Goal: Find specific page/section: Find specific page/section

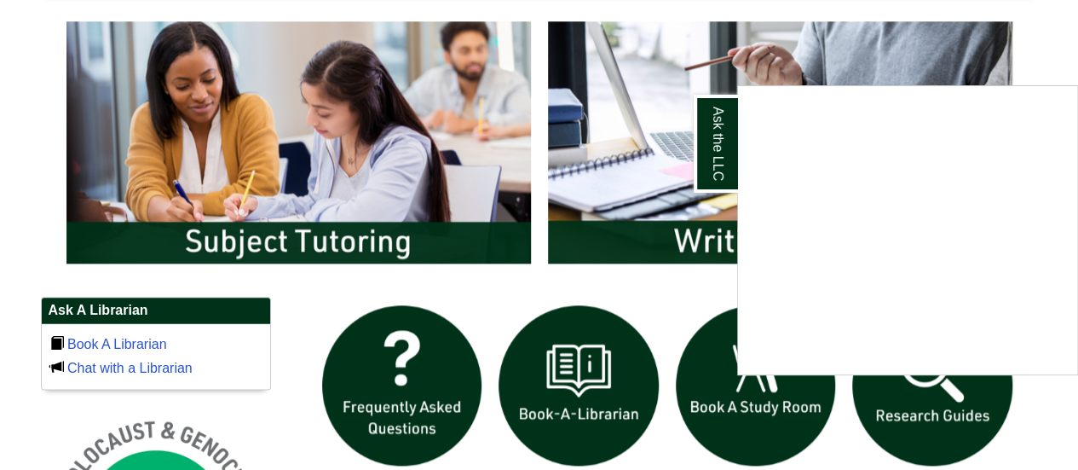
scroll to position [938, 0]
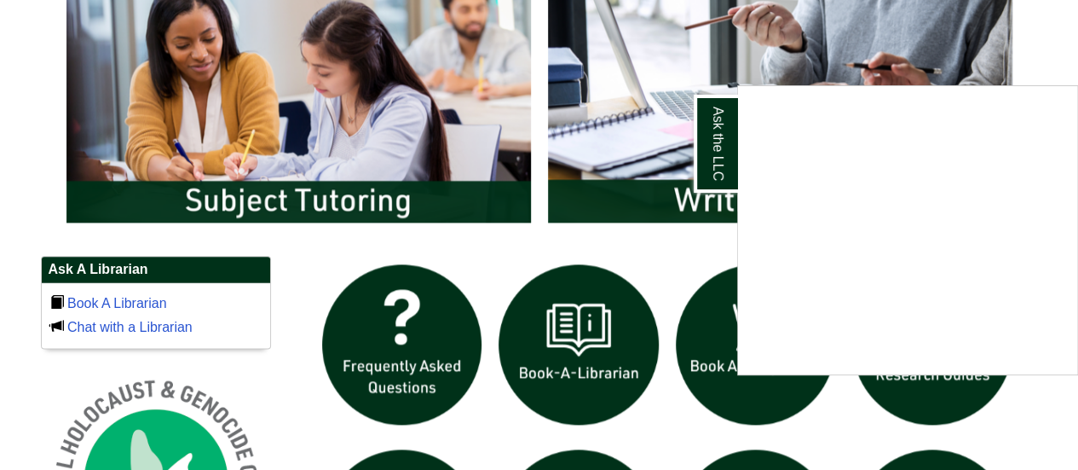
click at [300, 205] on div "Ask the LLC" at bounding box center [539, 235] width 1078 height 470
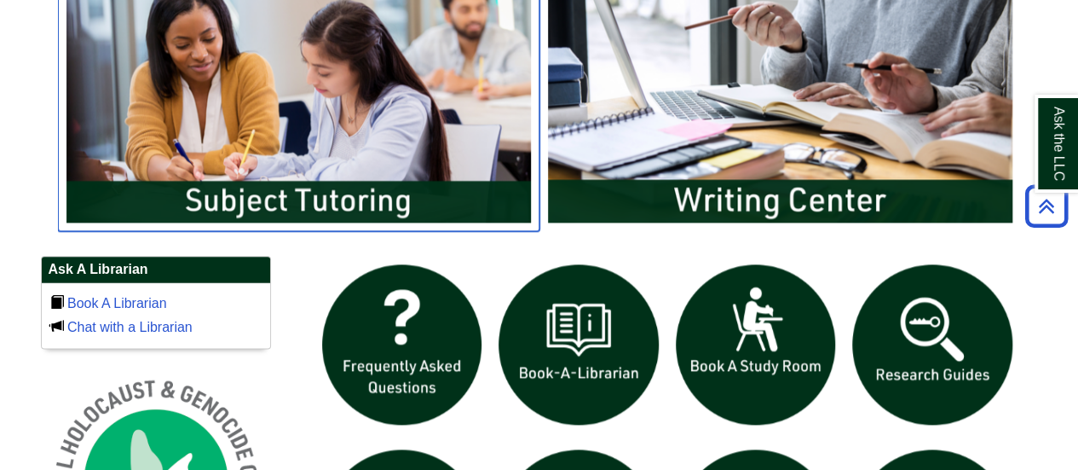
click at [321, 191] on img "slideshow" at bounding box center [299, 101] width 482 height 259
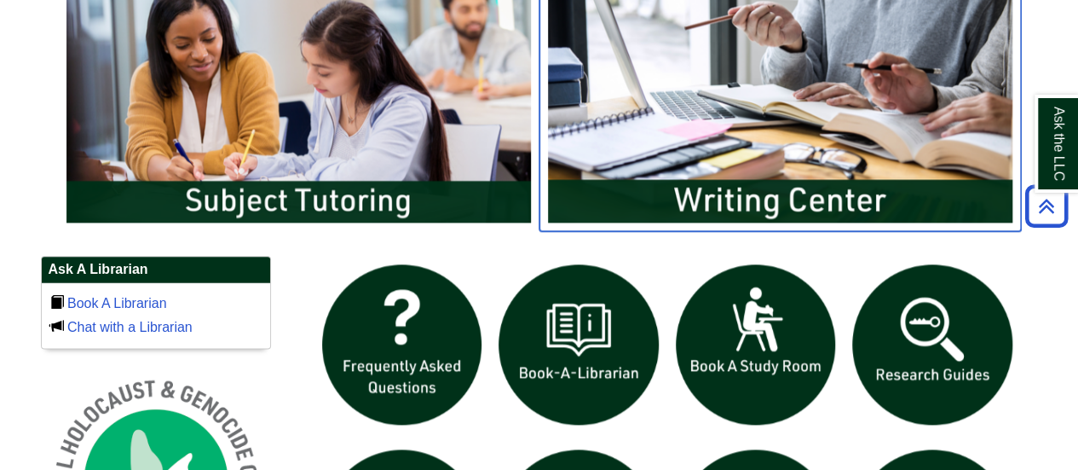
click at [752, 123] on img "slideshow" at bounding box center [780, 101] width 482 height 259
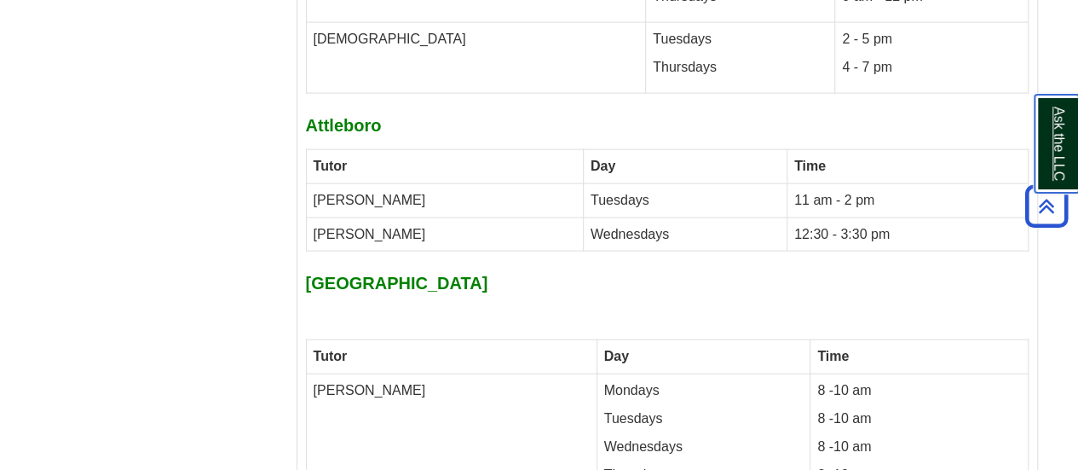
scroll to position [8267, 0]
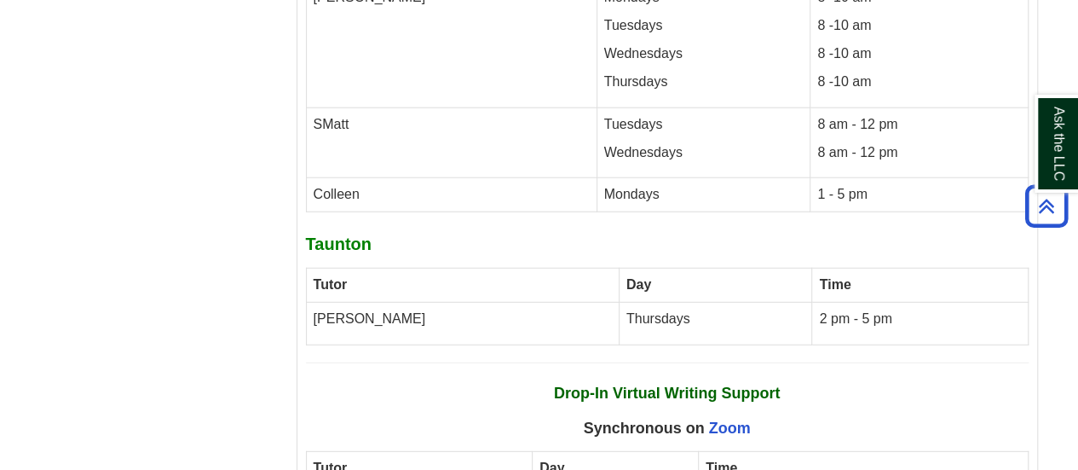
scroll to position [8696, 0]
